Goal: Information Seeking & Learning: Check status

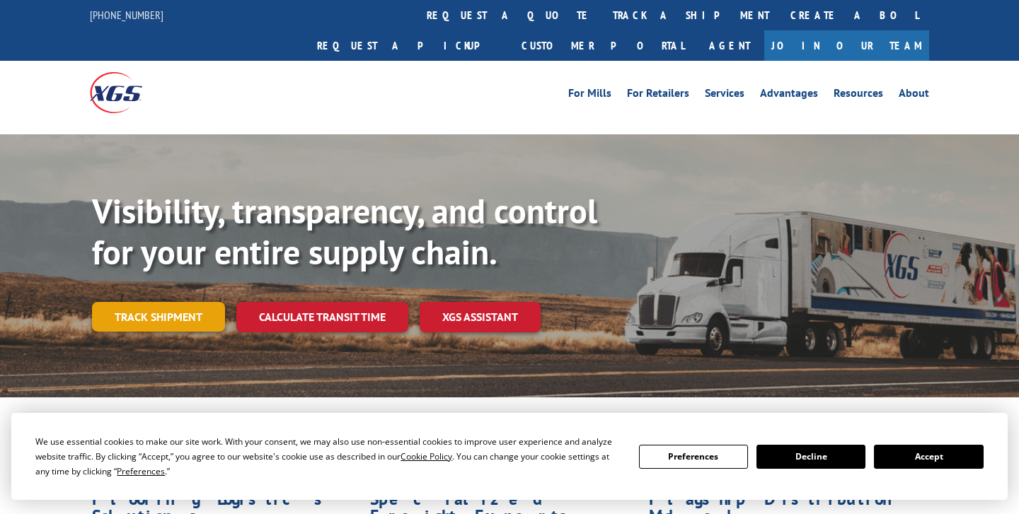
click at [192, 302] on link "Track shipment" at bounding box center [158, 317] width 133 height 30
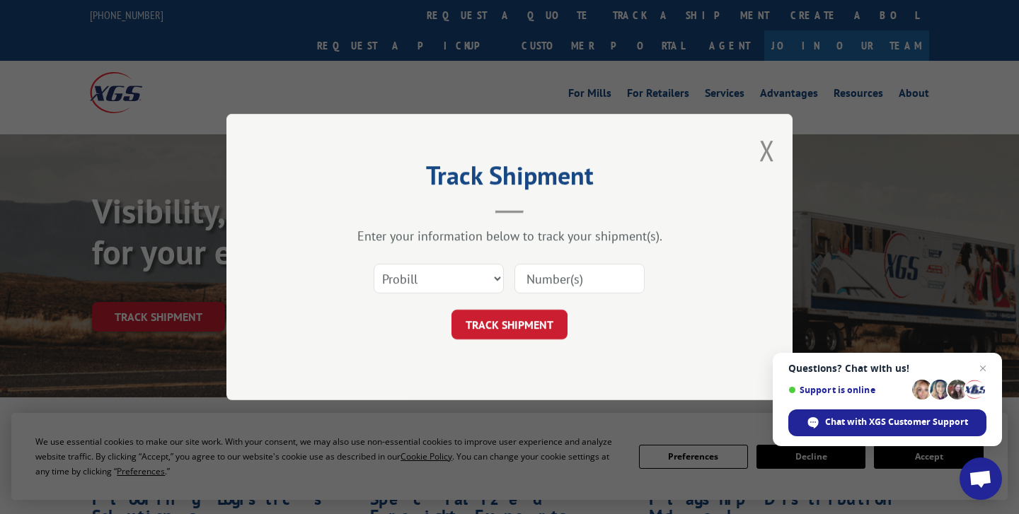
click at [570, 268] on input at bounding box center [579, 279] width 130 height 30
type input "134809631"
click at [543, 321] on button "TRACK SHIPMENT" at bounding box center [509, 325] width 116 height 30
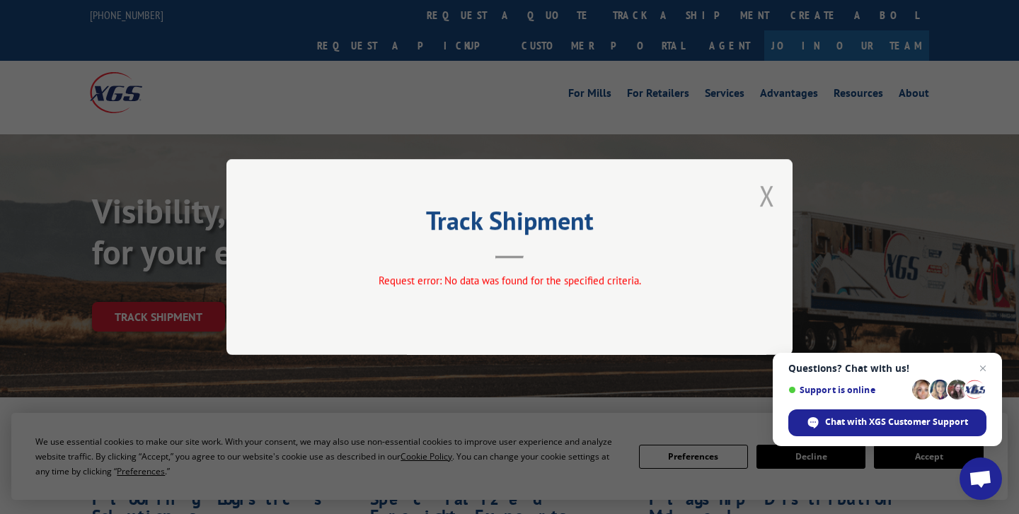
click at [761, 200] on button "Close modal" at bounding box center [767, 196] width 16 height 38
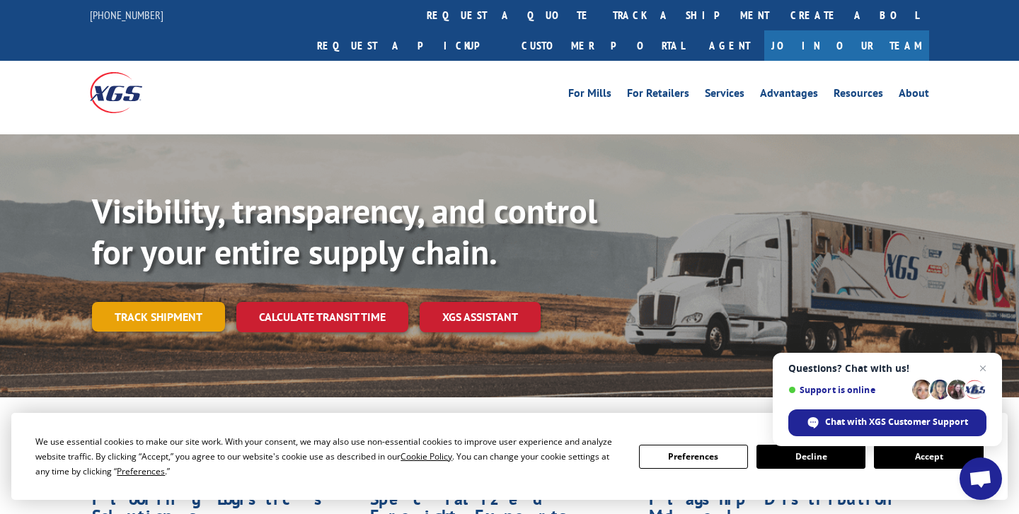
click at [185, 302] on link "Track shipment" at bounding box center [158, 317] width 133 height 30
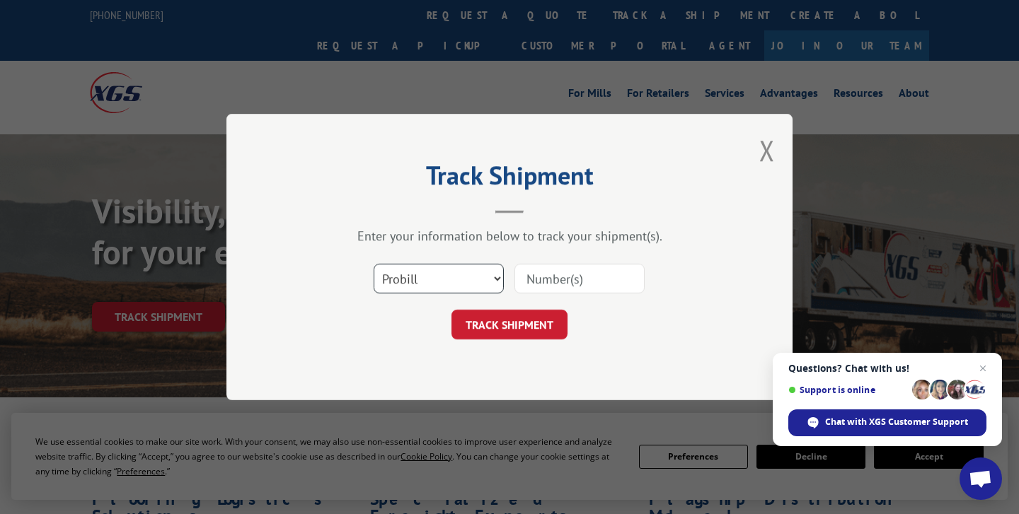
click at [445, 272] on select "Select category... Probill BOL PO" at bounding box center [439, 279] width 130 height 30
select select "po"
click at [374, 264] on select "Select category... Probill BOL PO" at bounding box center [439, 279] width 130 height 30
click at [540, 274] on input at bounding box center [579, 279] width 130 height 30
click at [476, 275] on select "Select category... Probill BOL PO" at bounding box center [439, 279] width 130 height 30
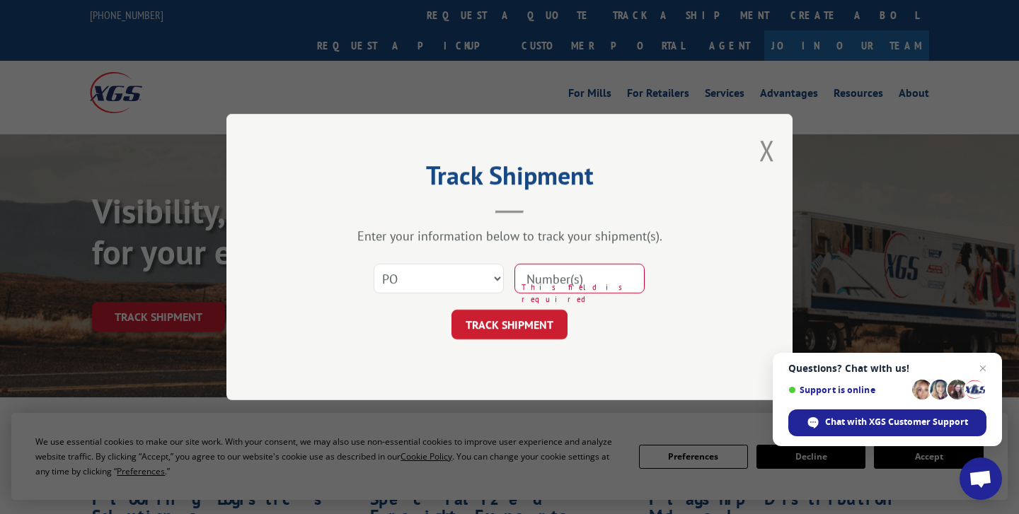
click at [555, 282] on input at bounding box center [579, 279] width 130 height 30
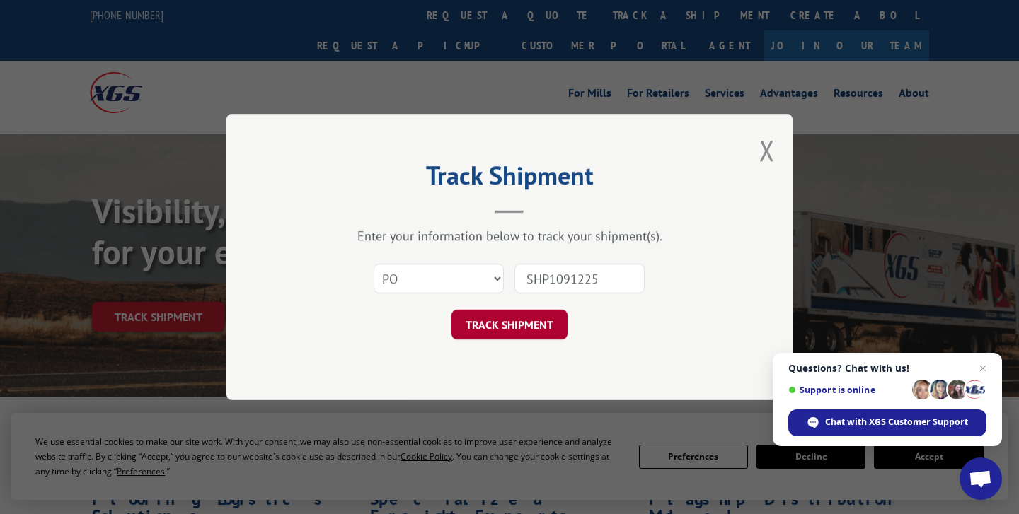
type input "SHP1091225"
click at [470, 322] on button "TRACK SHIPMENT" at bounding box center [509, 325] width 116 height 30
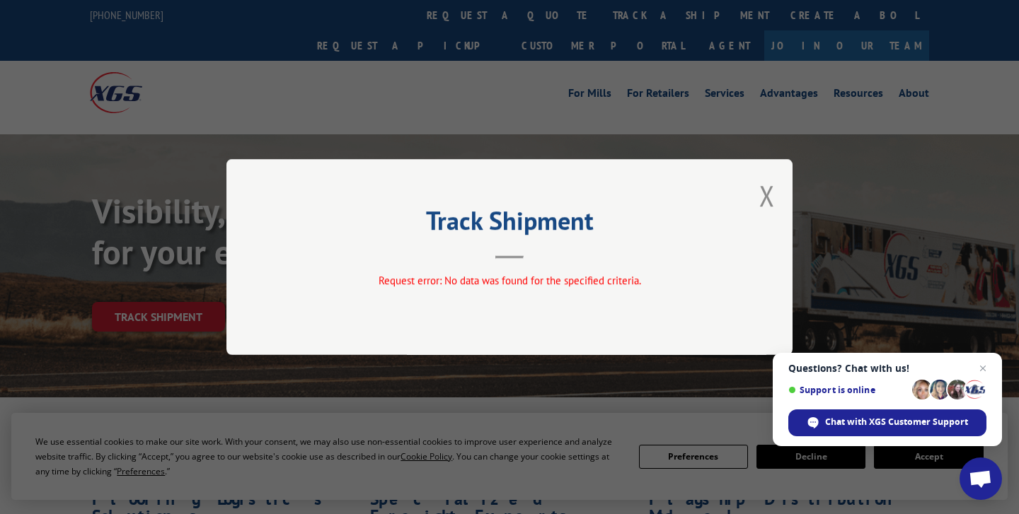
click at [470, 322] on div "Track Shipment Request error: No data was found for the specified criteria." at bounding box center [509, 257] width 566 height 196
click at [762, 199] on button "Close modal" at bounding box center [767, 196] width 16 height 38
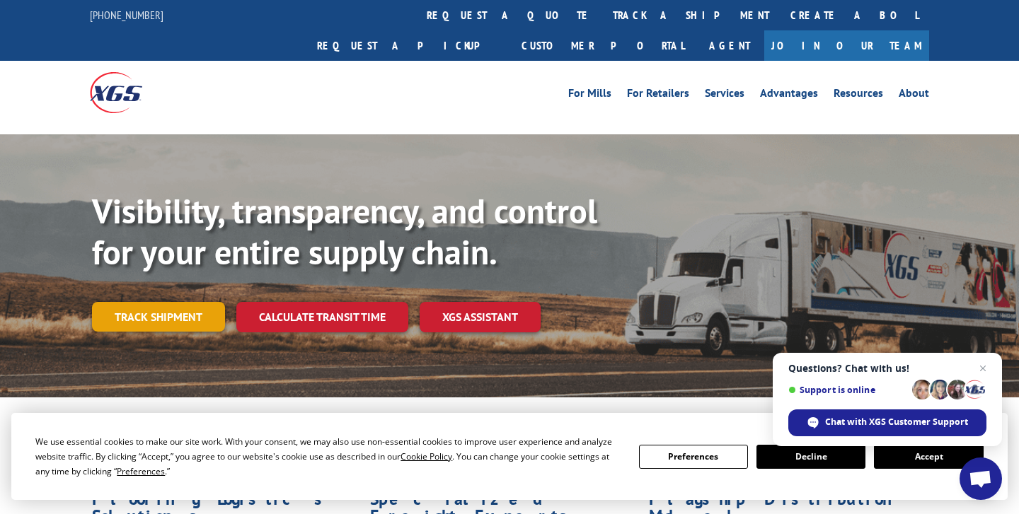
click at [161, 302] on link "Track shipment" at bounding box center [158, 317] width 133 height 30
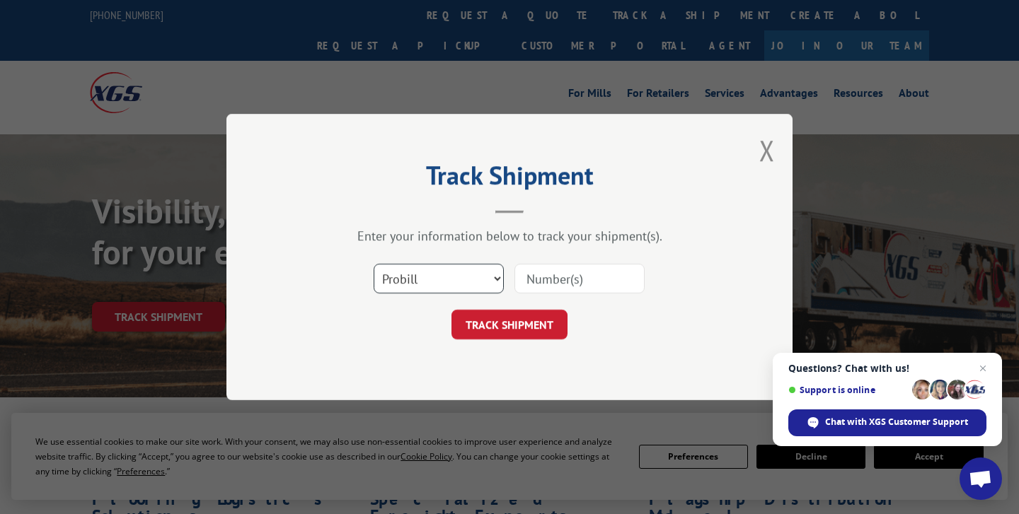
click at [471, 278] on select "Select category... Probill BOL PO" at bounding box center [439, 279] width 130 height 30
click at [543, 287] on input at bounding box center [579, 279] width 130 height 30
type input "SHP1091225"
click at [534, 324] on button "TRACK SHIPMENT" at bounding box center [509, 325] width 116 height 30
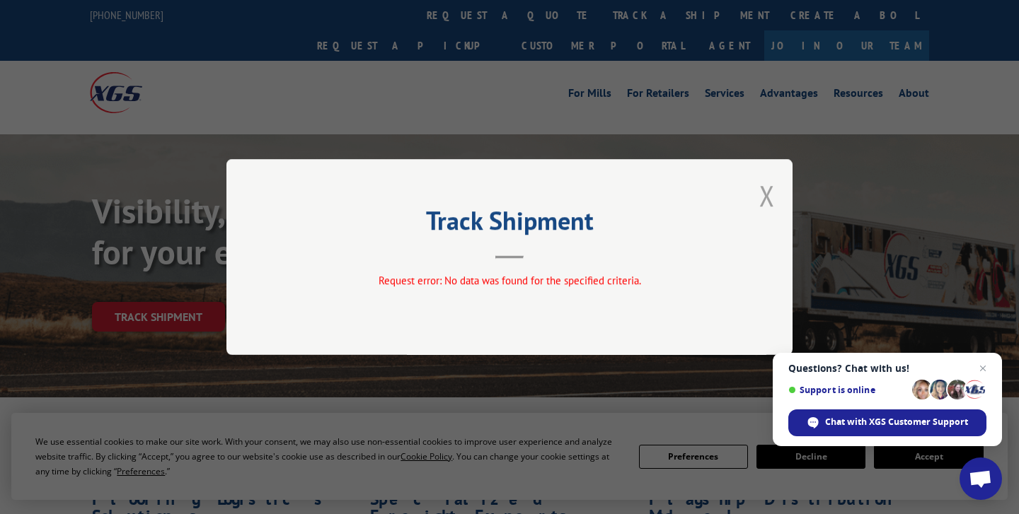
click at [767, 200] on button "Close modal" at bounding box center [767, 196] width 16 height 38
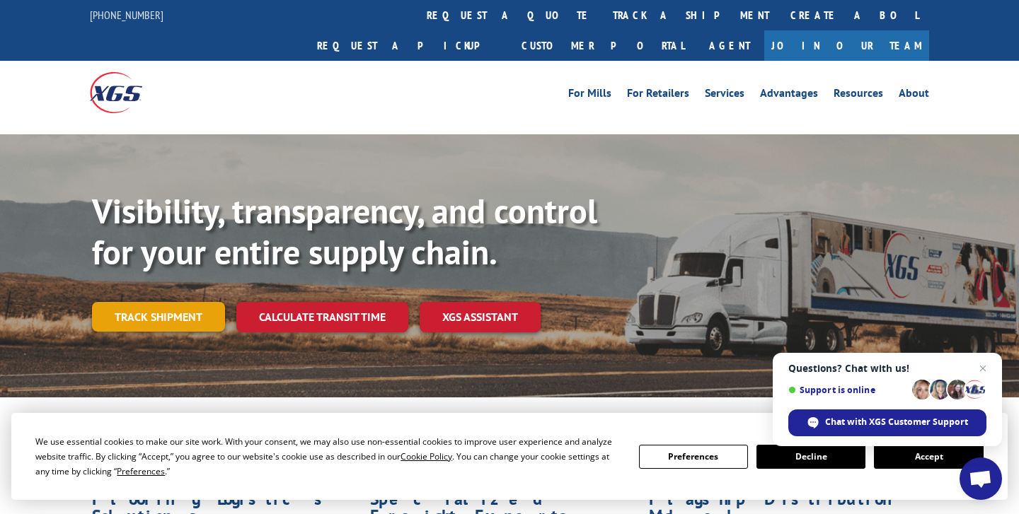
click at [102, 302] on link "Track shipment" at bounding box center [158, 317] width 133 height 30
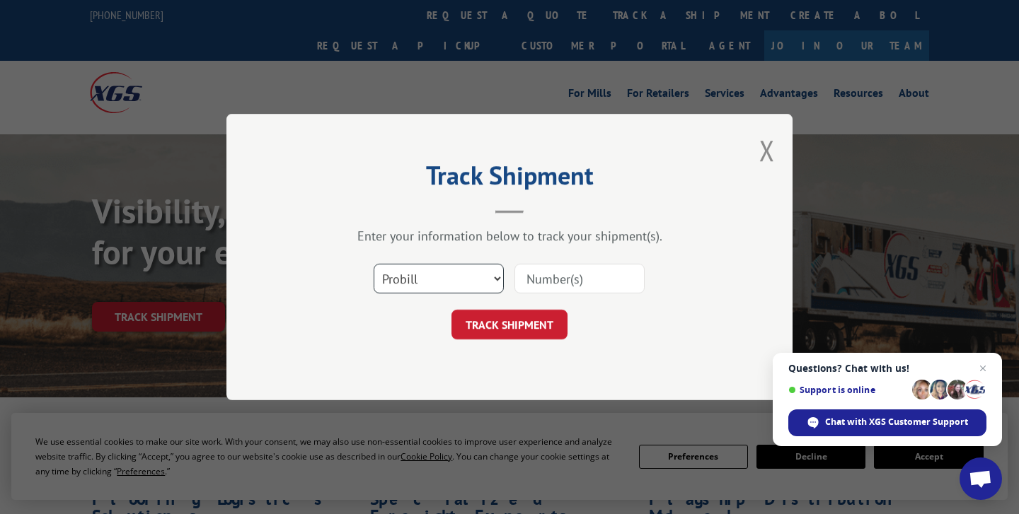
click at [463, 283] on select "Select category... Probill BOL PO" at bounding box center [439, 279] width 130 height 30
select select "bol"
click at [374, 264] on select "Select category... Probill BOL PO" at bounding box center [439, 279] width 130 height 30
click at [580, 267] on input at bounding box center [579, 279] width 130 height 30
type input "SHP1091225"
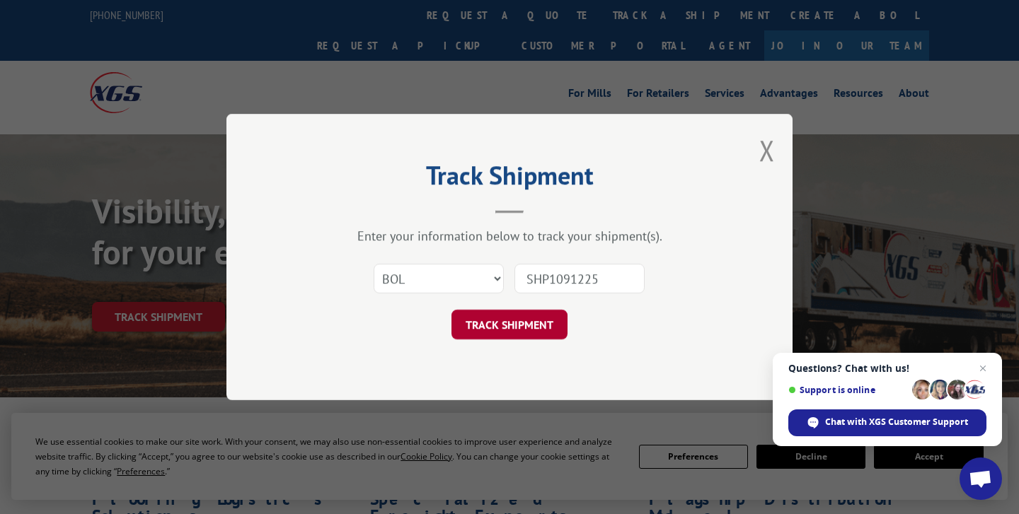
click at [527, 316] on button "TRACK SHIPMENT" at bounding box center [509, 325] width 116 height 30
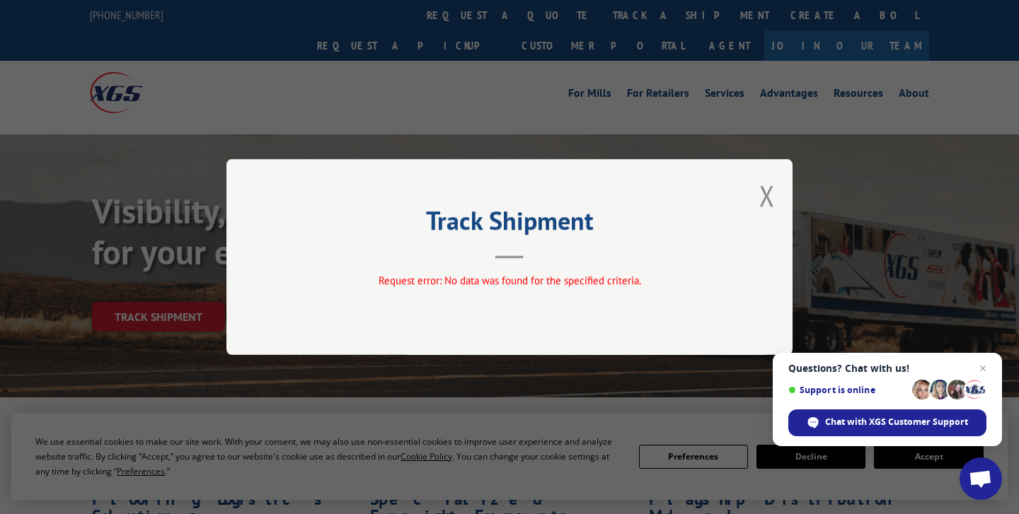
click at [527, 316] on div "Track Shipment Request error: No data was found for the specified criteria." at bounding box center [509, 257] width 566 height 196
click at [769, 201] on button "Close modal" at bounding box center [767, 196] width 16 height 38
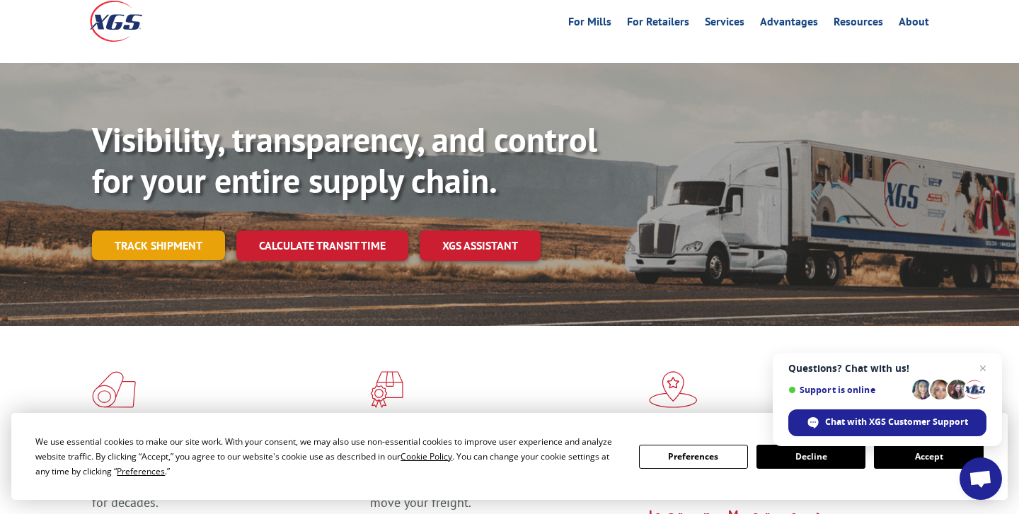
scroll to position [103, 0]
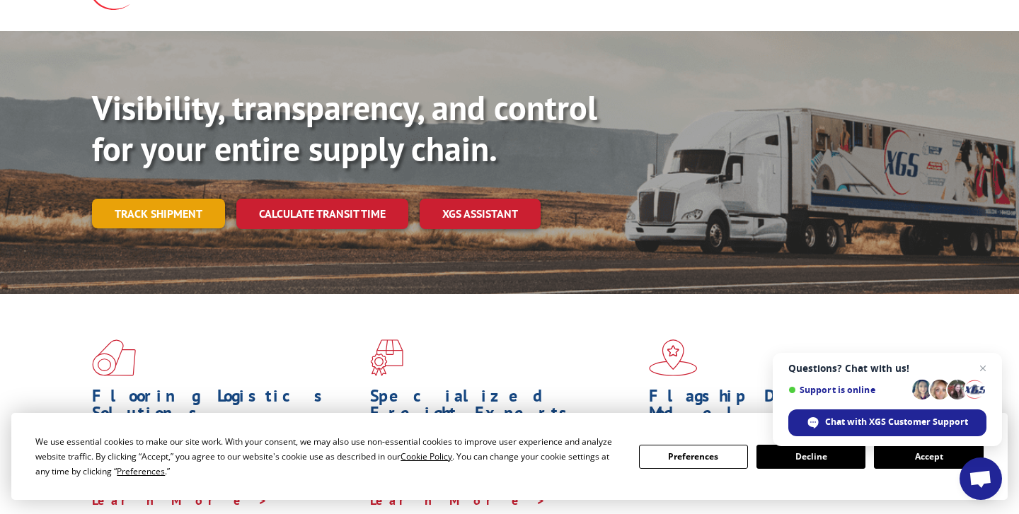
click at [185, 199] on link "Track shipment" at bounding box center [158, 214] width 133 height 30
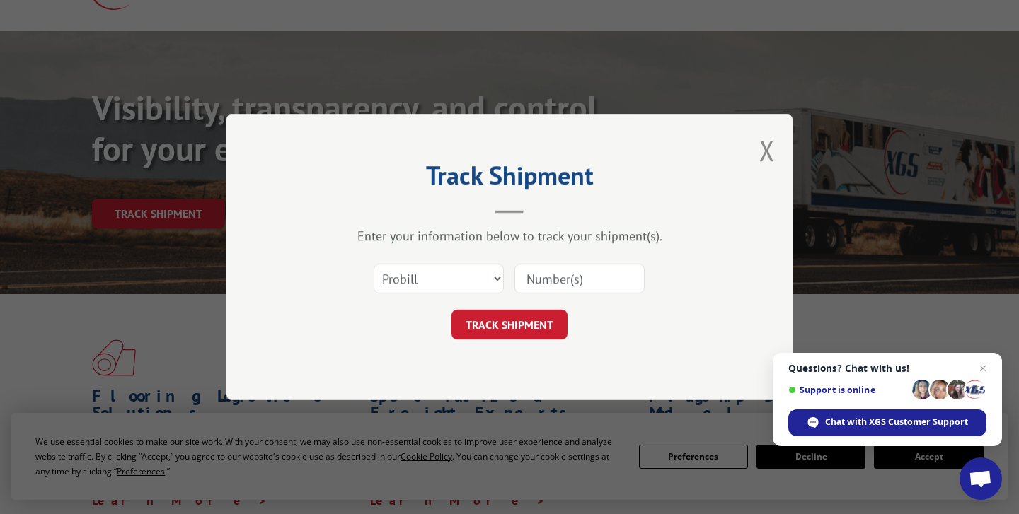
click at [541, 273] on input at bounding box center [579, 279] width 130 height 30
paste input "SHP1091225"
type input "SHP1091225"
click at [519, 324] on button "TRACK SHIPMENT" at bounding box center [509, 325] width 116 height 30
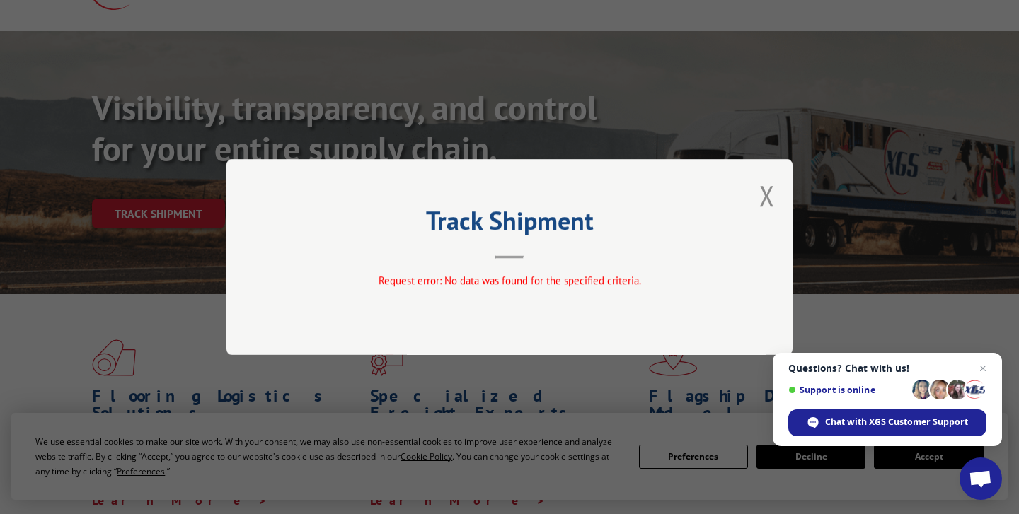
click at [519, 324] on div "Track Shipment Request error: No data was found for the specified criteria." at bounding box center [509, 257] width 566 height 196
click at [755, 197] on div "Track Shipment Request error: No data was found for the specified criteria." at bounding box center [509, 257] width 566 height 196
click at [772, 192] on button "Close modal" at bounding box center [767, 196] width 16 height 38
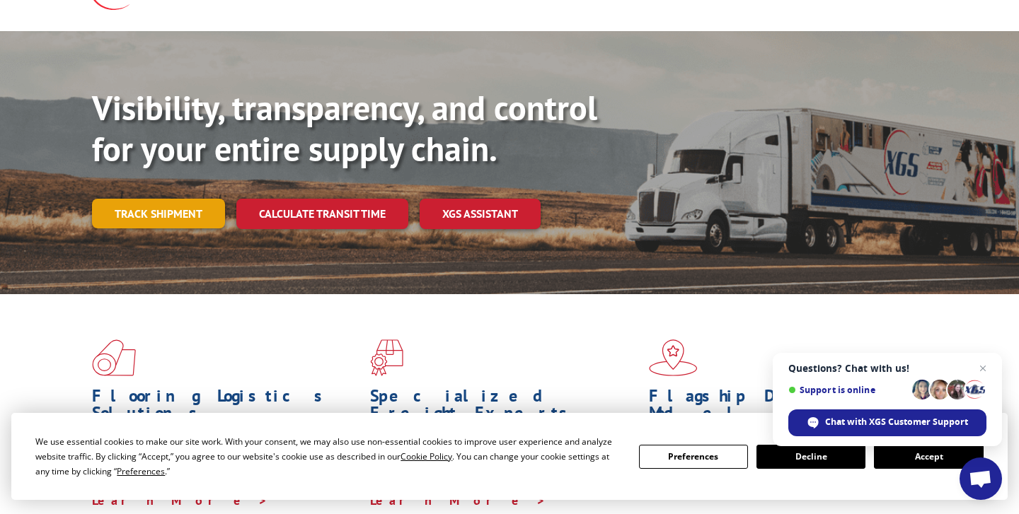
click at [164, 199] on link "Track shipment" at bounding box center [158, 214] width 133 height 30
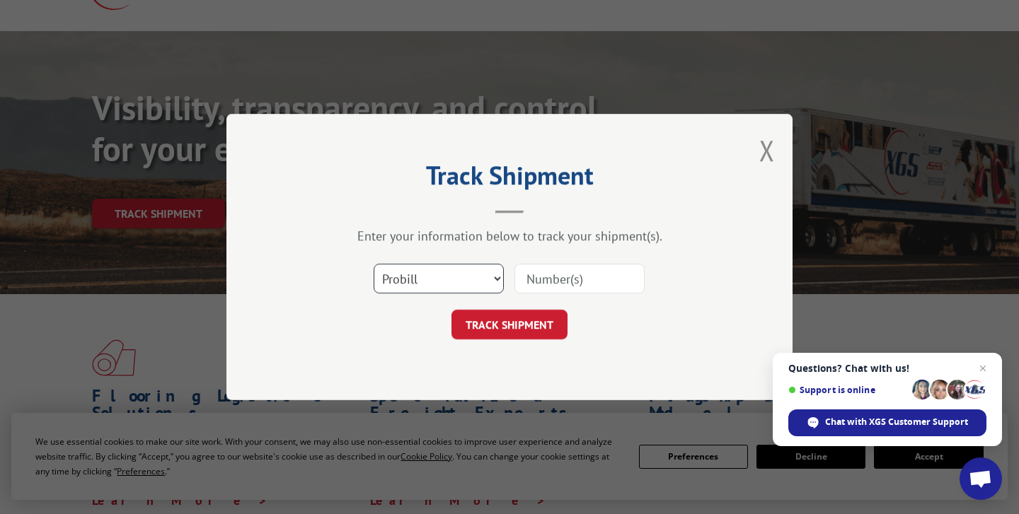
click at [493, 275] on select "Select category... Probill BOL PO" at bounding box center [439, 279] width 130 height 30
select select "bol"
click at [374, 264] on select "Select category... Probill BOL PO" at bounding box center [439, 279] width 130 height 30
click at [574, 278] on input at bounding box center [579, 279] width 130 height 30
type input "17402092"
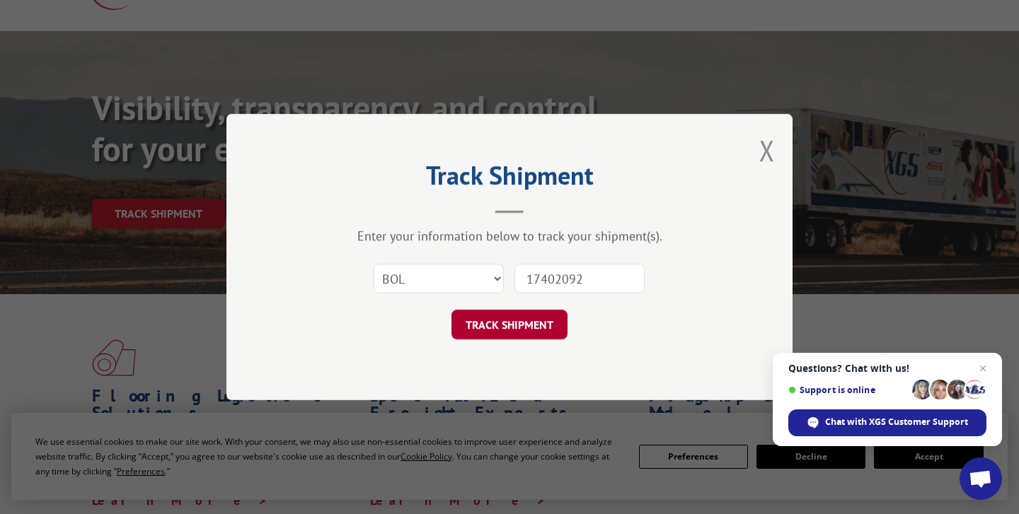
click at [534, 319] on button "TRACK SHIPMENT" at bounding box center [509, 325] width 116 height 30
